Goal: Task Accomplishment & Management: Complete application form

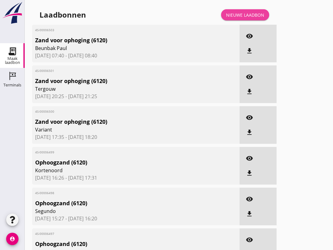
click at [248, 17] on link "Nieuwe laadbon" at bounding box center [245, 14] width 48 height 11
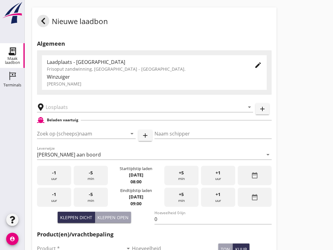
click at [59, 138] on input "Zoek op (scheeps)naam" at bounding box center [77, 134] width 81 height 10
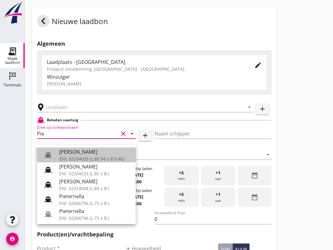
click at [81, 157] on div "ENI: 02204033 (L:85.94 x B:9.46)" at bounding box center [95, 158] width 72 height 6
type input "[PERSON_NAME]"
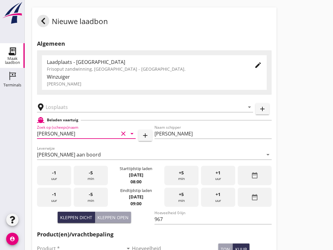
click at [171, 224] on input "967" at bounding box center [214, 219] width 118 height 10
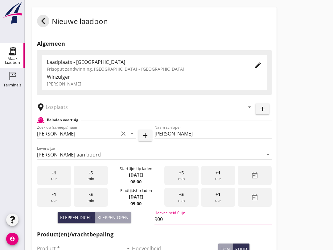
type input "900"
click at [60, 110] on input "text" at bounding box center [141, 107] width 190 height 10
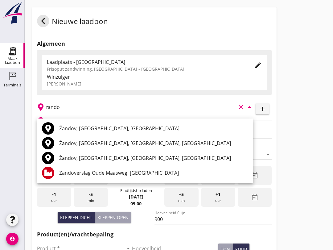
click at [120, 170] on div "Zandoverslag Oude Maasweg, [GEOGRAPHIC_DATA]" at bounding box center [153, 172] width 189 height 7
type input "Zandoverslag Oude Maasweg, [GEOGRAPHIC_DATA]"
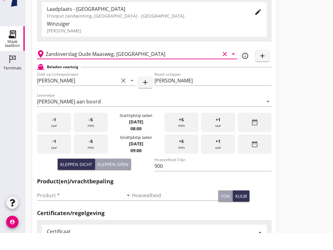
scroll to position [41, 0]
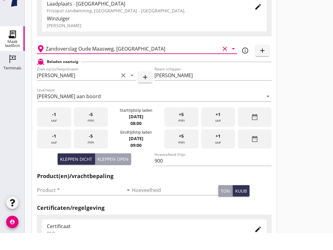
click at [80, 202] on input "Product *" at bounding box center [80, 207] width 86 height 10
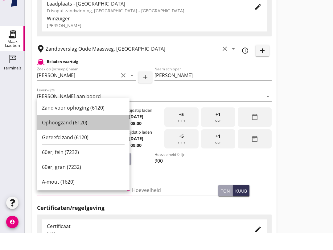
click at [76, 136] on div "Ophoogzand (6120)" at bounding box center [83, 139] width 83 height 7
type input "Ophoogzand (6120)"
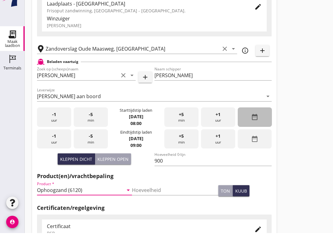
click at [258, 130] on icon "date_range" at bounding box center [254, 133] width 7 height 7
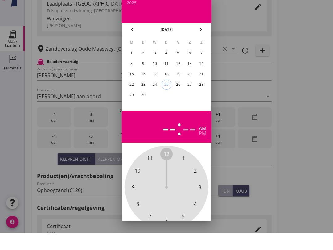
scroll to position [59, 0]
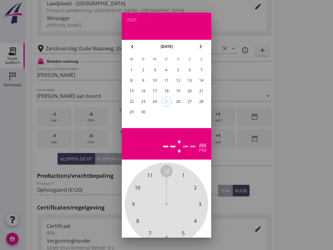
click at [156, 101] on div "24" at bounding box center [155, 102] width 10 height 10
click at [305, 103] on div at bounding box center [166, 125] width 333 height 250
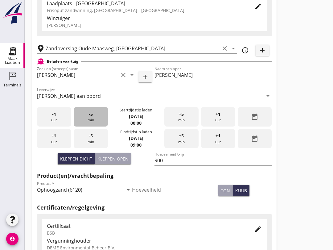
click at [95, 124] on div "-5 min" at bounding box center [91, 116] width 34 height 19
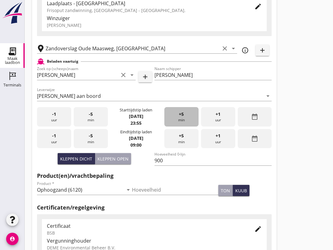
click at [186, 121] on div "+5 min" at bounding box center [181, 116] width 34 height 19
click at [186, 120] on div "+5 min" at bounding box center [181, 116] width 34 height 19
click at [186, 119] on div "+5 min" at bounding box center [181, 116] width 34 height 19
click at [185, 120] on div "+5 min" at bounding box center [181, 116] width 34 height 19
click at [186, 119] on div "+5 min" at bounding box center [181, 116] width 34 height 19
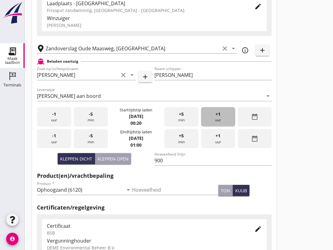
click at [215, 124] on div "+1 uur" at bounding box center [218, 116] width 34 height 19
click at [221, 120] on div "+1 uur" at bounding box center [218, 116] width 34 height 19
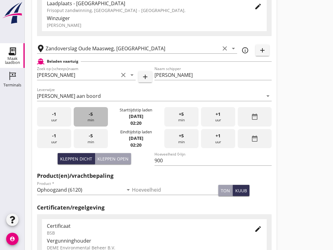
click at [97, 124] on div "-5 min" at bounding box center [91, 116] width 34 height 19
click at [96, 123] on div "-5 min" at bounding box center [91, 116] width 34 height 19
click at [89, 118] on span "-5" at bounding box center [91, 114] width 4 height 7
click at [104, 126] on div "-5 min" at bounding box center [91, 116] width 34 height 19
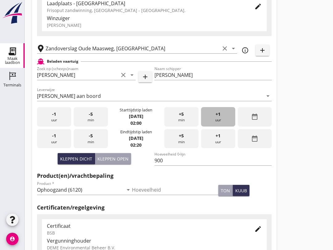
click at [223, 119] on div "+1 uur" at bounding box center [218, 116] width 34 height 19
click at [221, 121] on div "+1 uur" at bounding box center [218, 116] width 34 height 19
click at [221, 119] on div "+1 uur" at bounding box center [218, 116] width 34 height 19
click at [225, 119] on div "+1 uur" at bounding box center [218, 116] width 34 height 19
click at [222, 118] on div "+1 uur" at bounding box center [218, 116] width 34 height 19
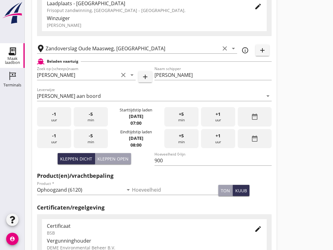
click at [222, 122] on div "+1 uur" at bounding box center [218, 116] width 34 height 19
click at [221, 120] on div "+1 uur" at bounding box center [218, 116] width 34 height 19
click at [258, 120] on icon "date_range" at bounding box center [254, 116] width 7 height 7
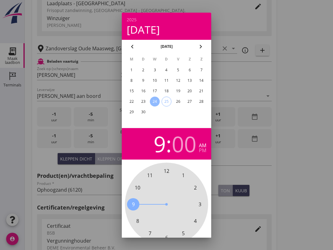
click at [309, 101] on div at bounding box center [166, 125] width 333 height 250
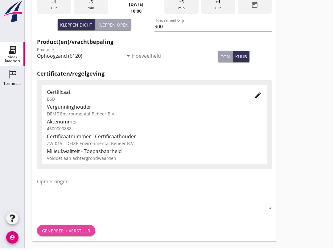
scroll to position [196, 0]
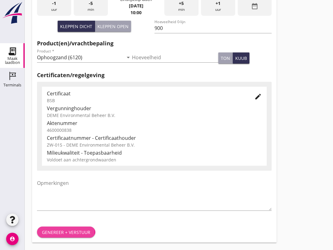
click at [81, 227] on button "Genereer + verstuur" at bounding box center [66, 231] width 58 height 11
